Goal: Task Accomplishment & Management: Use online tool/utility

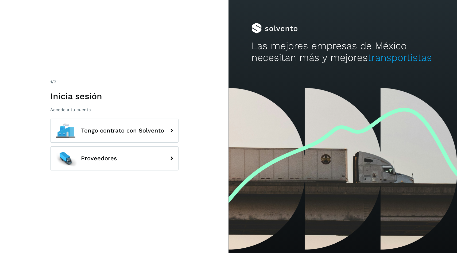
click at [138, 117] on div "1 /2 Inicia sesión Accede a tu cuenta Tengo contrato con Solvento Proveedores" at bounding box center [114, 127] width 128 height 96
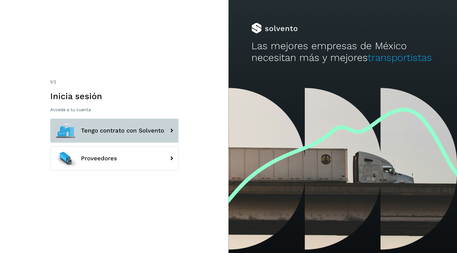
click at [135, 124] on button "Tengo contrato con Solvento" at bounding box center [114, 131] width 128 height 24
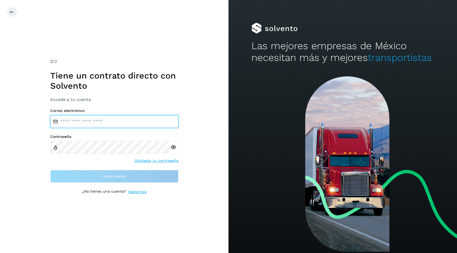
click at [139, 121] on input "email" at bounding box center [114, 121] width 128 height 13
type input "**********"
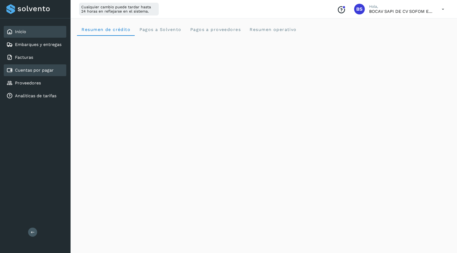
click at [46, 75] on div "Cuentas por pagar" at bounding box center [35, 70] width 63 height 12
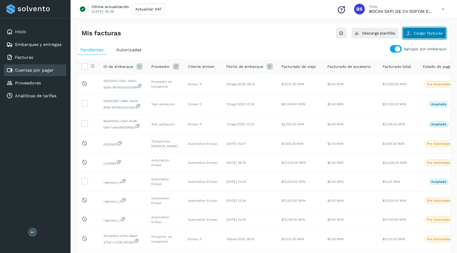
click at [424, 35] on span "Cargar facturas" at bounding box center [428, 33] width 29 height 4
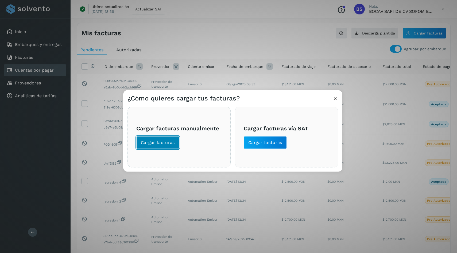
click at [177, 141] on button "Cargar facturas" at bounding box center [157, 142] width 43 height 13
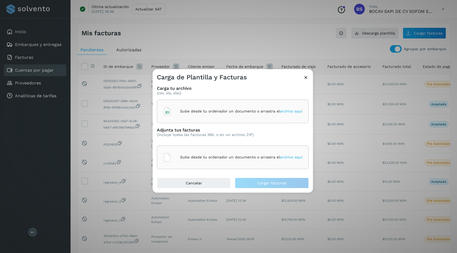
click at [201, 103] on div "Sube desde tu ordenador un documento o arrastra el archivo aquí" at bounding box center [233, 112] width 152 height 24
click at [212, 153] on div "Sube desde tu ordenador un documento o arrastra el archivo aquí" at bounding box center [233, 157] width 140 height 14
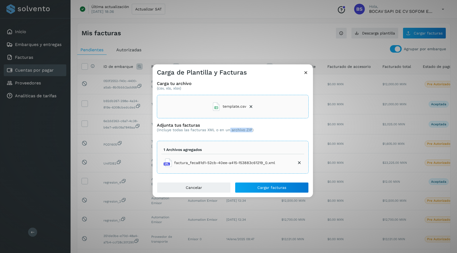
drag, startPoint x: 229, startPoint y: 130, endPoint x: 251, endPoint y: 131, distance: 21.4
click at [251, 131] on p "(Incluye todas las facturas XML o en un archivo ZIP)" at bounding box center [205, 130] width 97 height 5
click at [251, 106] on icon at bounding box center [251, 106] width 5 height 5
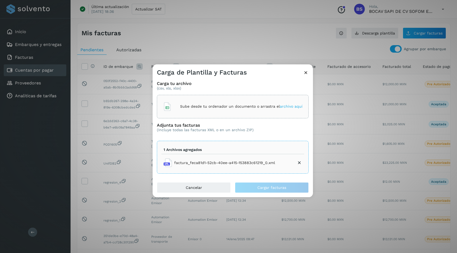
click at [303, 70] on div "Carga de Plantilla y Facturas" at bounding box center [233, 70] width 161 height 12
click at [309, 73] on div "Carga de Plantilla y Facturas" at bounding box center [233, 70] width 161 height 12
click at [302, 70] on div "Carga de Plantilla y Facturas" at bounding box center [233, 70] width 161 height 12
click at [304, 71] on icon at bounding box center [306, 73] width 6 height 6
